Goal: Task Accomplishment & Management: Manage account settings

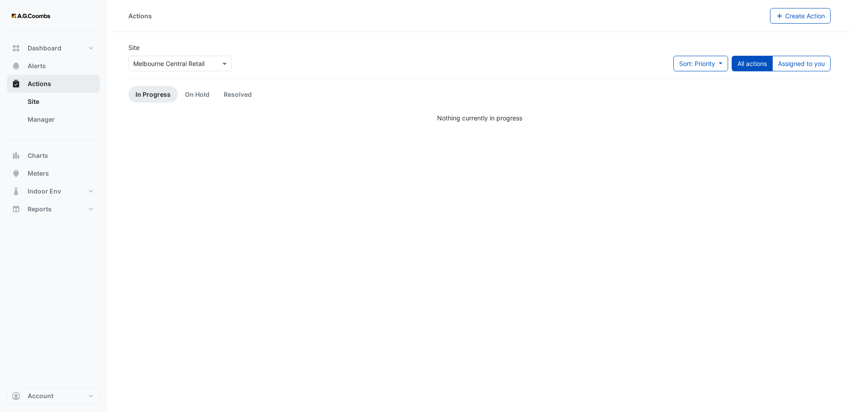
click at [39, 83] on span "Actions" at bounding box center [40, 83] width 24 height 9
click at [48, 61] on button "Alerts" at bounding box center [53, 66] width 93 height 18
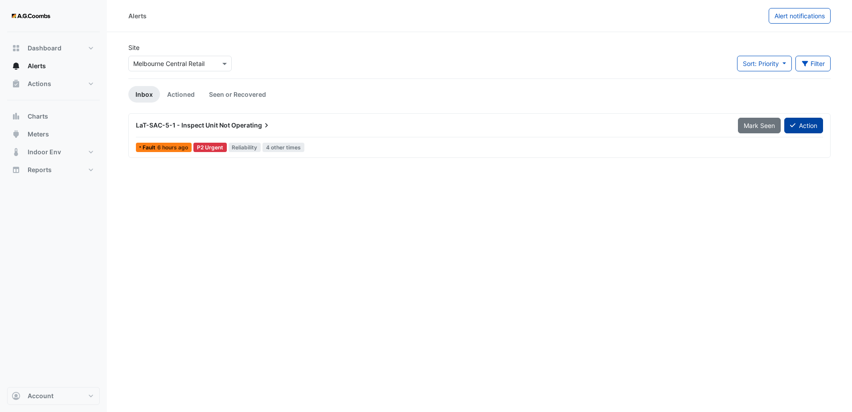
click at [802, 120] on button "Action" at bounding box center [803, 126] width 39 height 16
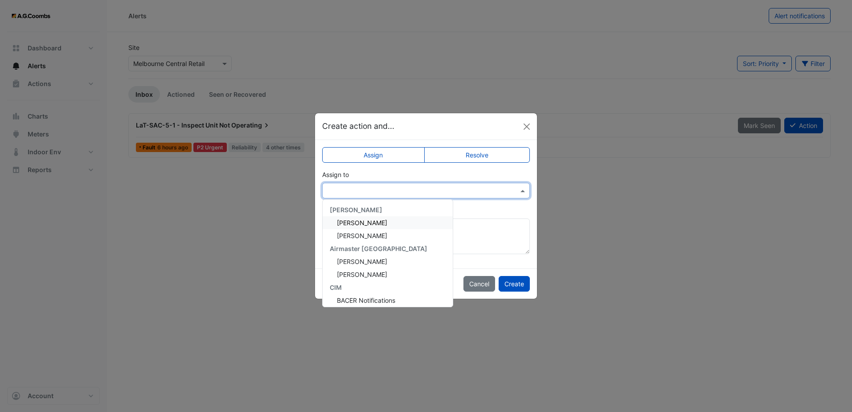
click at [465, 190] on input "text" at bounding box center [417, 190] width 180 height 9
click at [407, 220] on div "[PERSON_NAME]" at bounding box center [388, 222] width 130 height 13
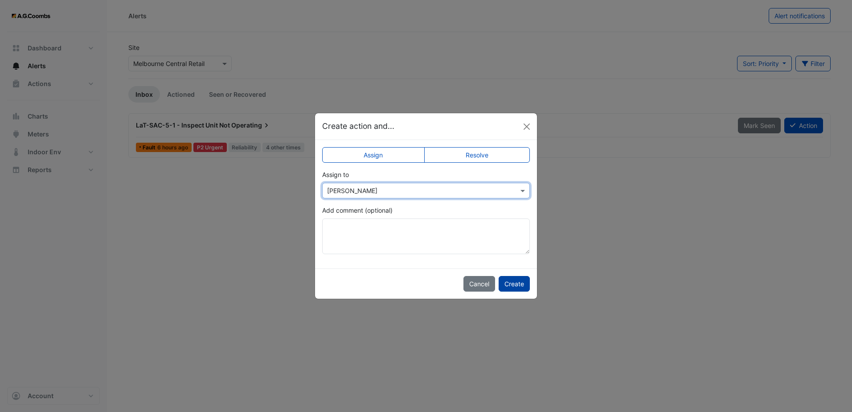
click at [519, 283] on button "Create" at bounding box center [514, 284] width 31 height 16
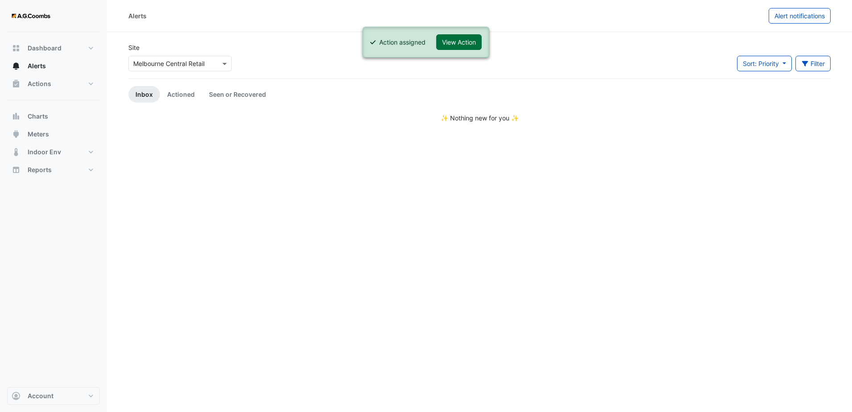
click at [446, 43] on button "View Action" at bounding box center [458, 42] width 45 height 16
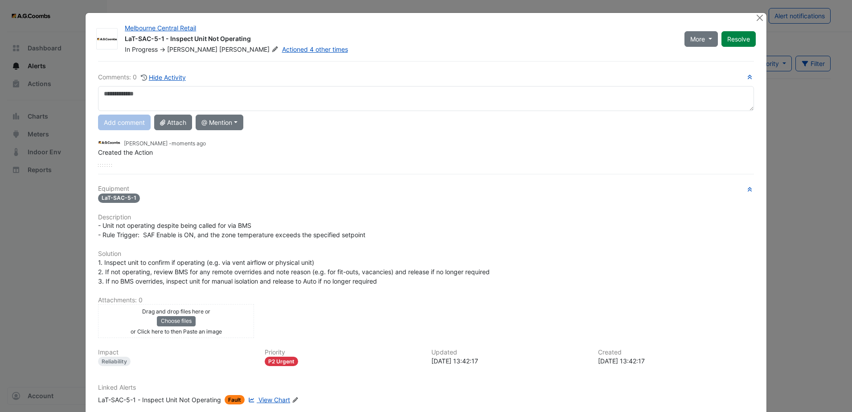
click at [312, 96] on textarea at bounding box center [426, 98] width 656 height 25
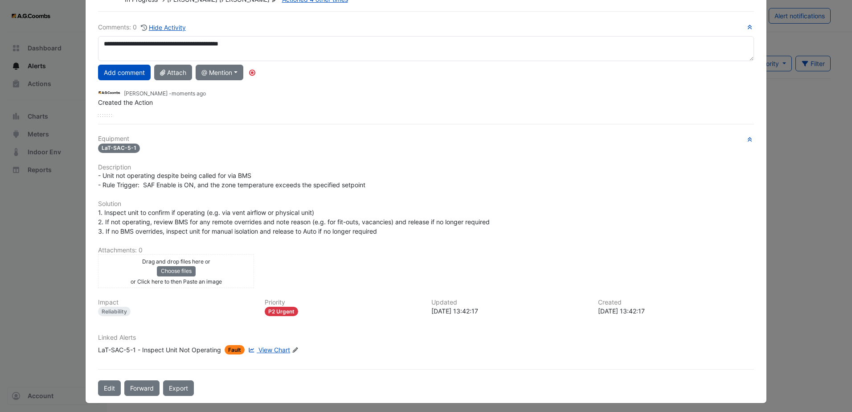
scroll to position [54, 0]
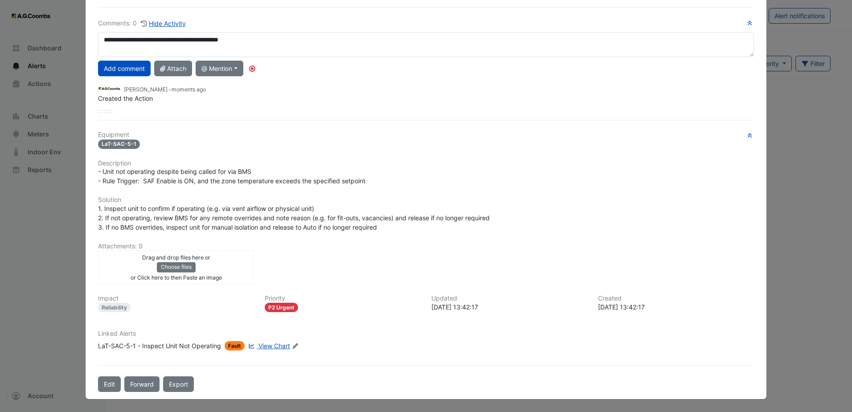
type textarea "**********"
click at [277, 348] on span "View Chart" at bounding box center [274, 346] width 32 height 8
click at [123, 69] on button "Add comment" at bounding box center [124, 69] width 53 height 16
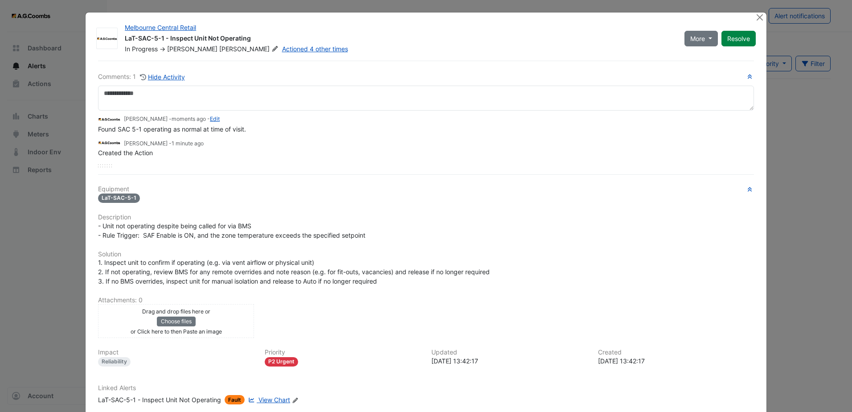
scroll to position [0, 0]
drag, startPoint x: 728, startPoint y: 38, endPoint x: 742, endPoint y: 33, distance: 15.4
click at [728, 38] on button "Resolve" at bounding box center [738, 39] width 34 height 16
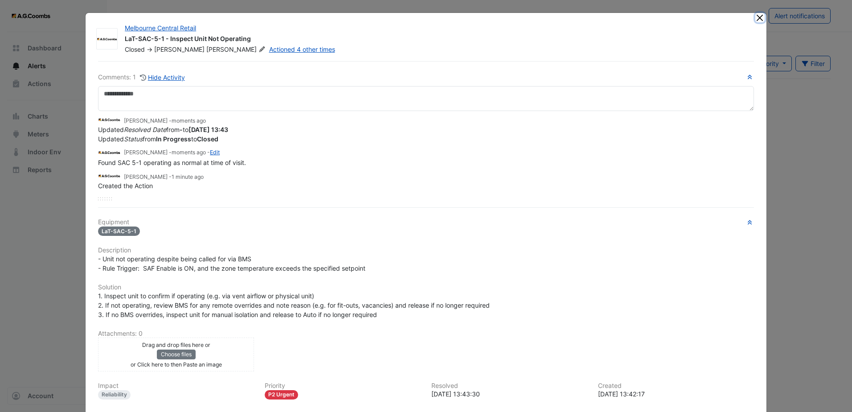
click at [757, 16] on button "Close" at bounding box center [759, 17] width 9 height 9
